Goal: Navigation & Orientation: Find specific page/section

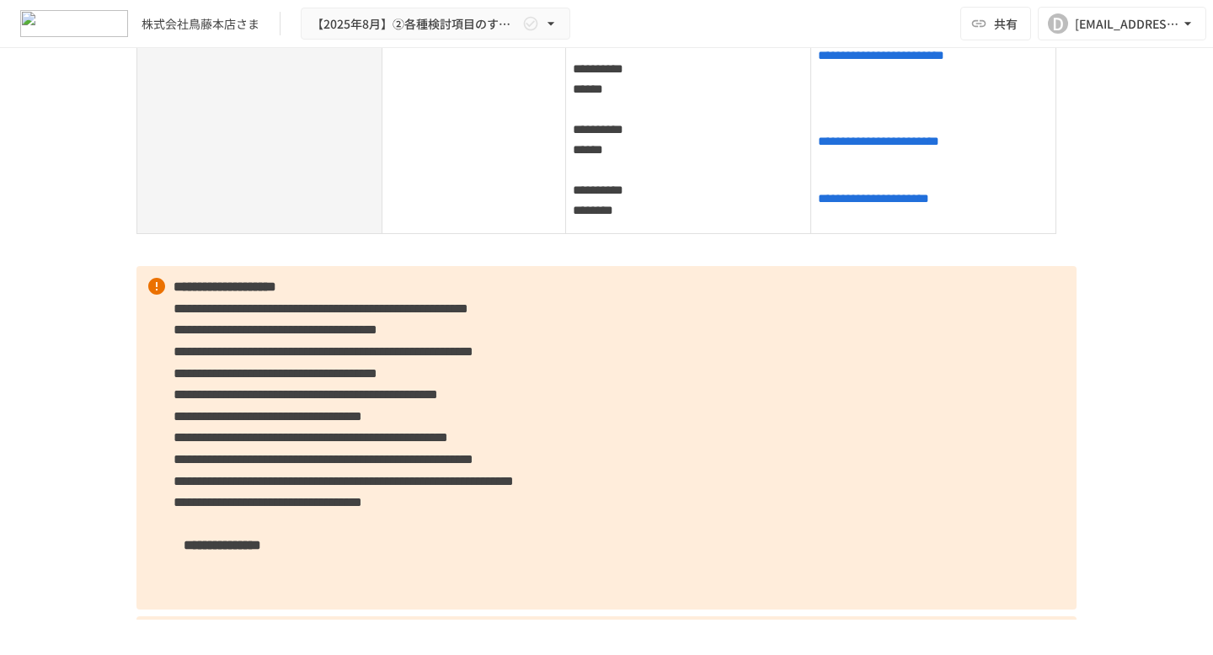
scroll to position [1071, 0]
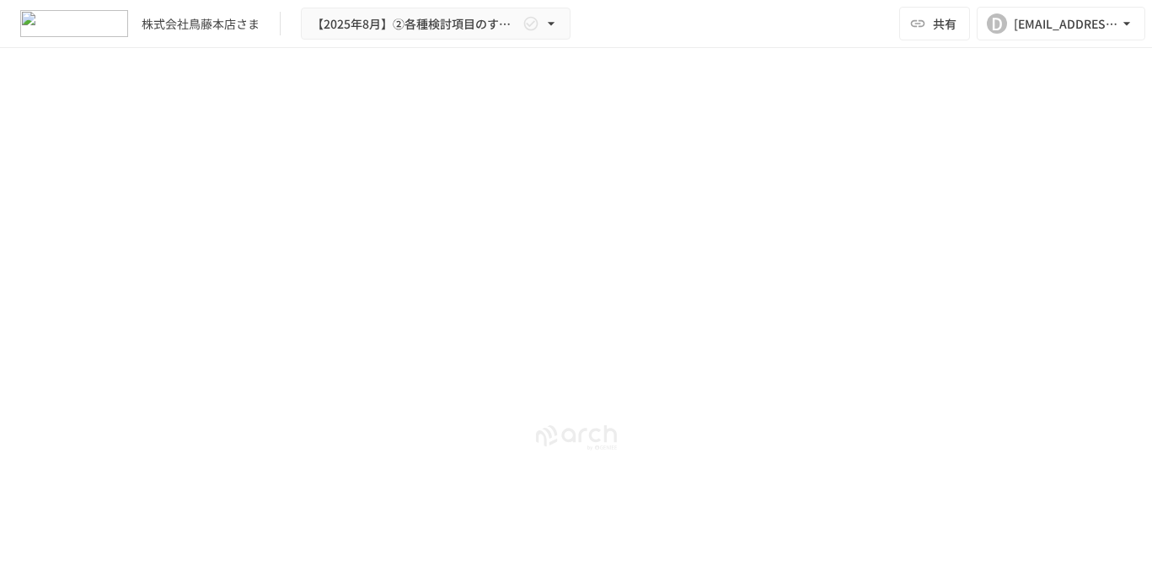
scroll to position [12988, 0]
click at [1138, 59] on div "**********" at bounding box center [576, 294] width 1152 height 493
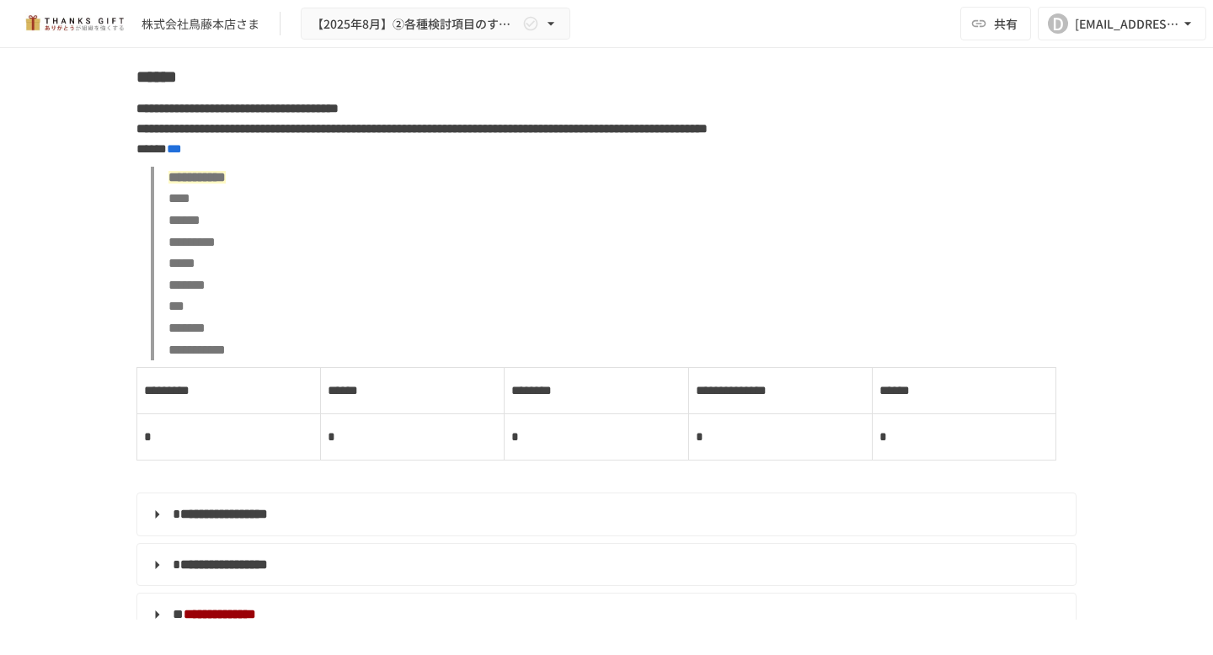
scroll to position [8502, 0]
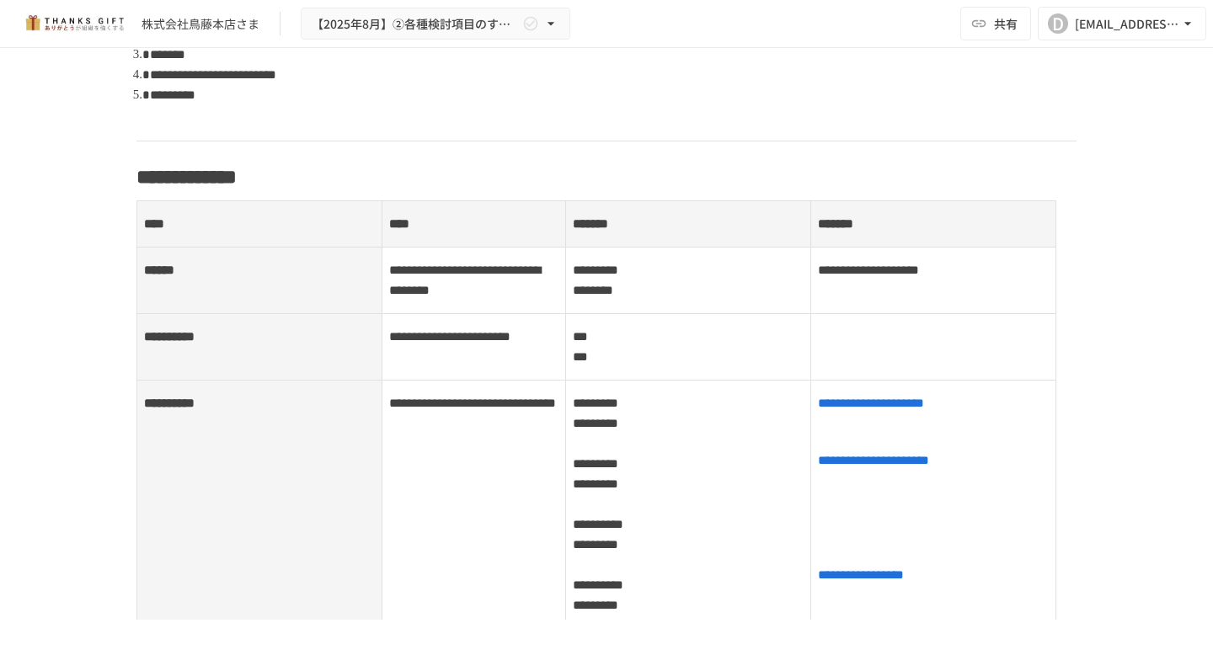
scroll to position [0, 0]
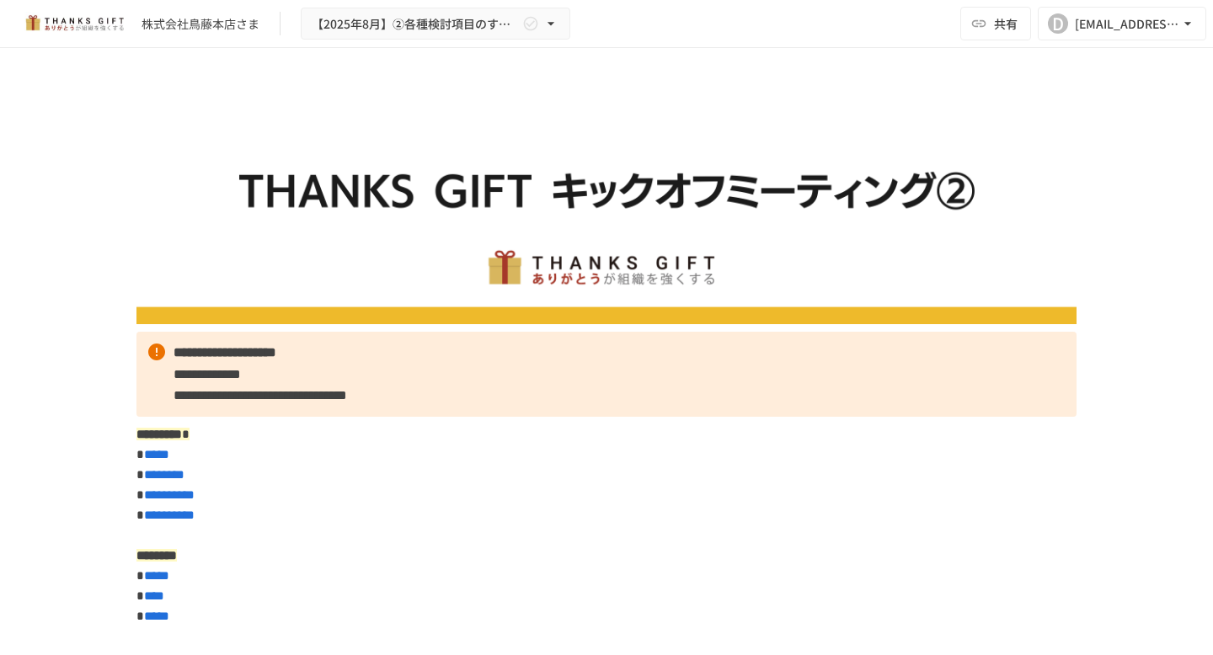
click at [761, 39] on div "株式会社鳥藤本店さま 【2025年8月】②各種検討項目のすり合わせ/ THANKS GIFTキックオフMTG 共有 D dai.f@torifuji.co.jp" at bounding box center [606, 24] width 1213 height 48
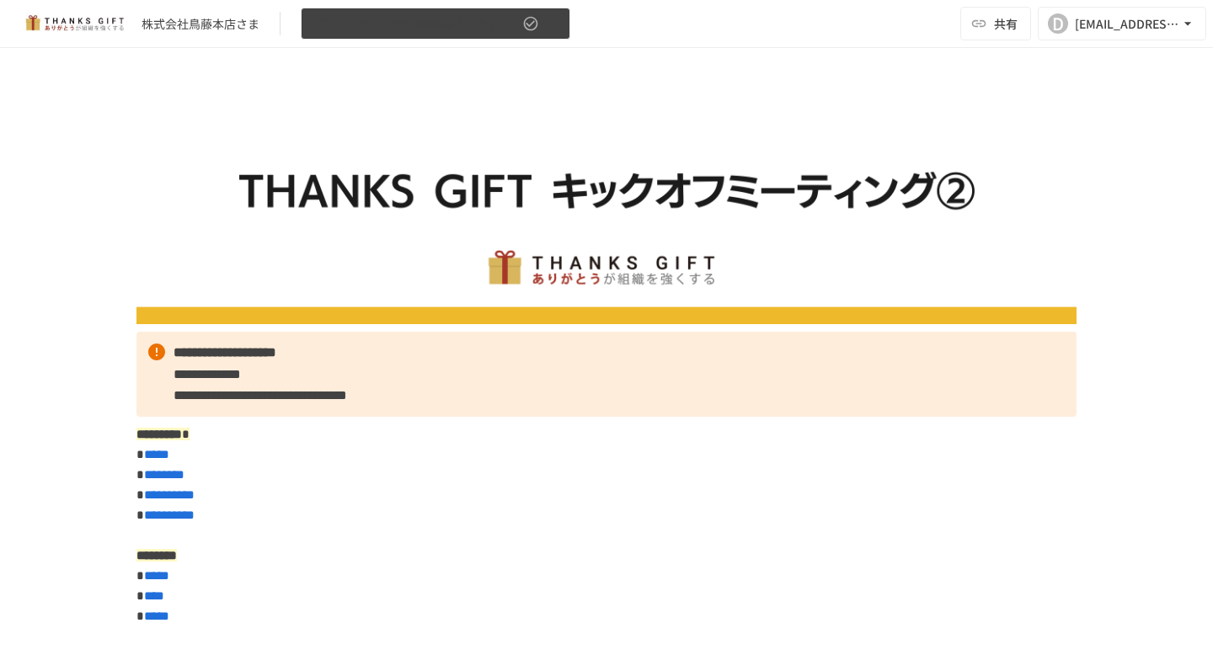
click at [552, 19] on icon "button" at bounding box center [550, 23] width 17 height 17
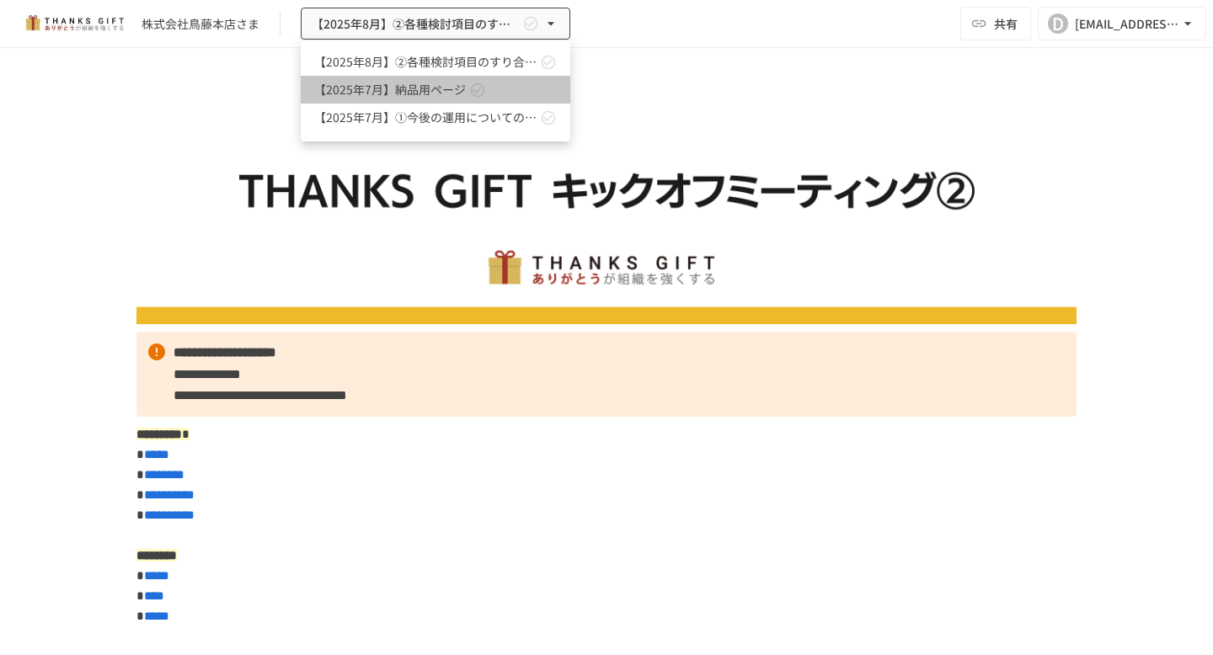
click at [406, 88] on span "【2025年7月】納品用ページ" at bounding box center [390, 90] width 152 height 18
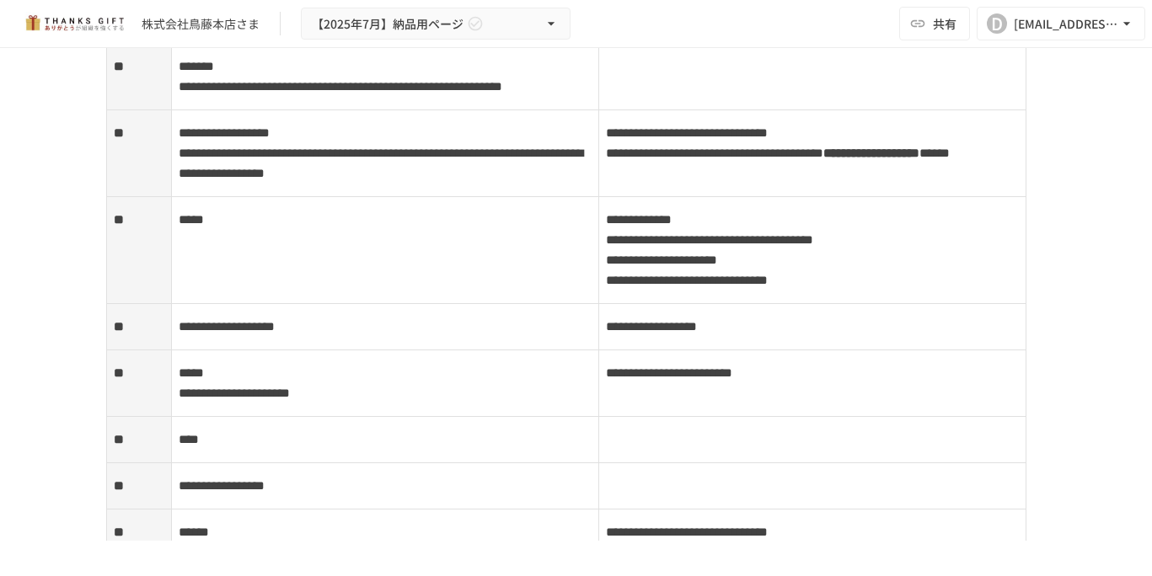
scroll to position [3556, 0]
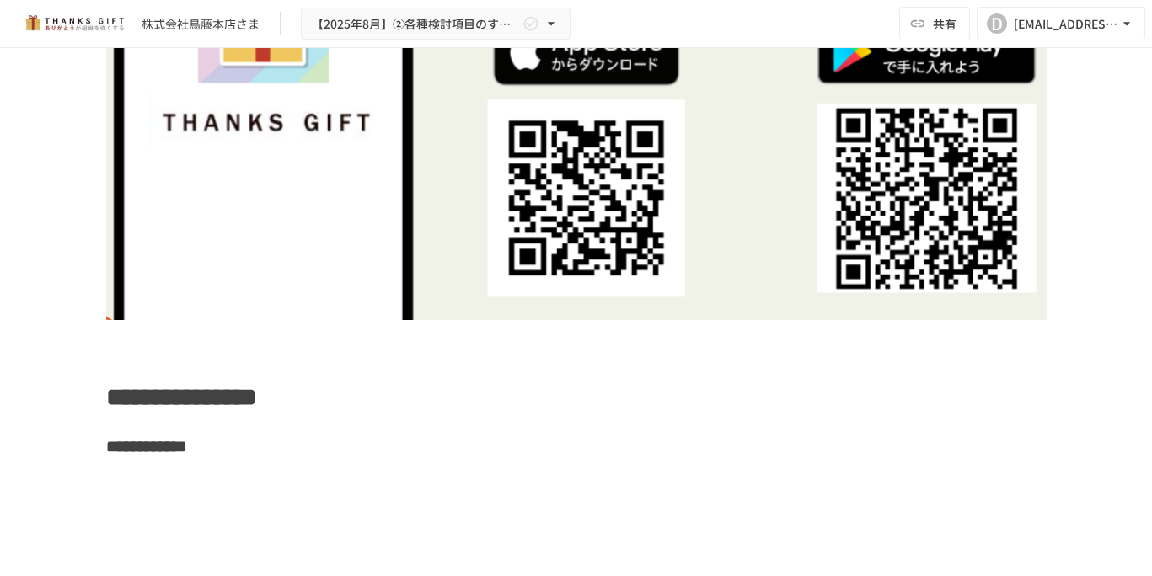
scroll to position [12029, 0]
